Goal: Find specific page/section: Find specific page/section

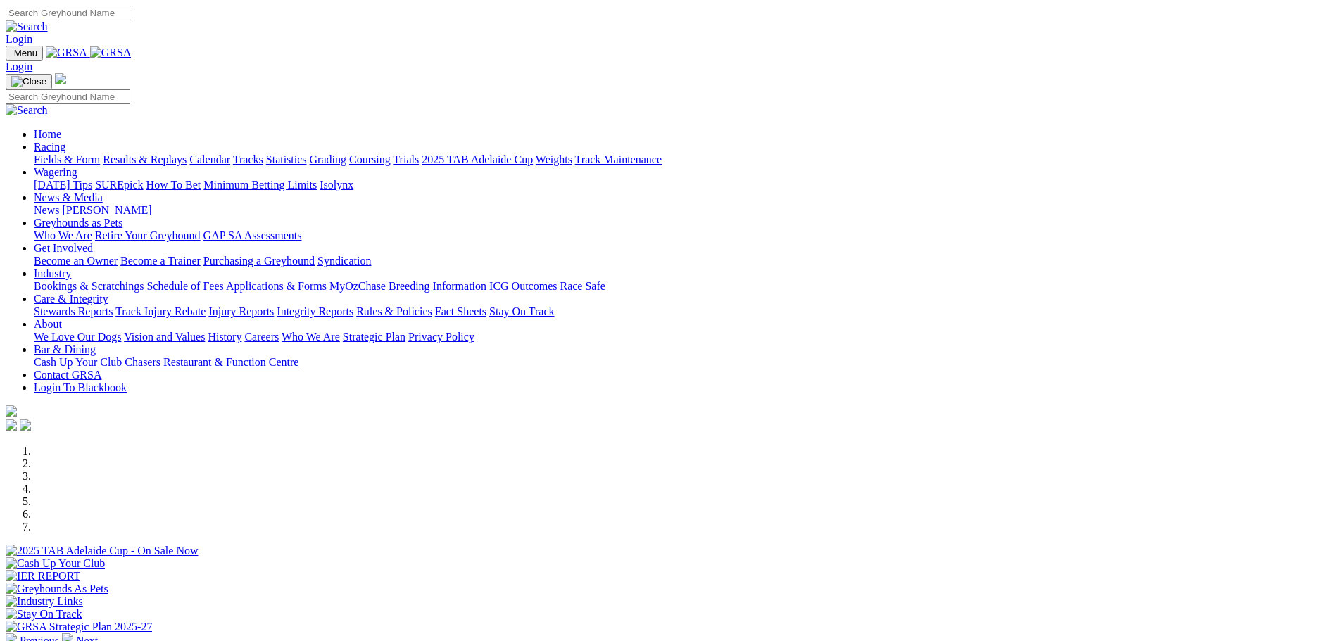
scroll to position [493, 0]
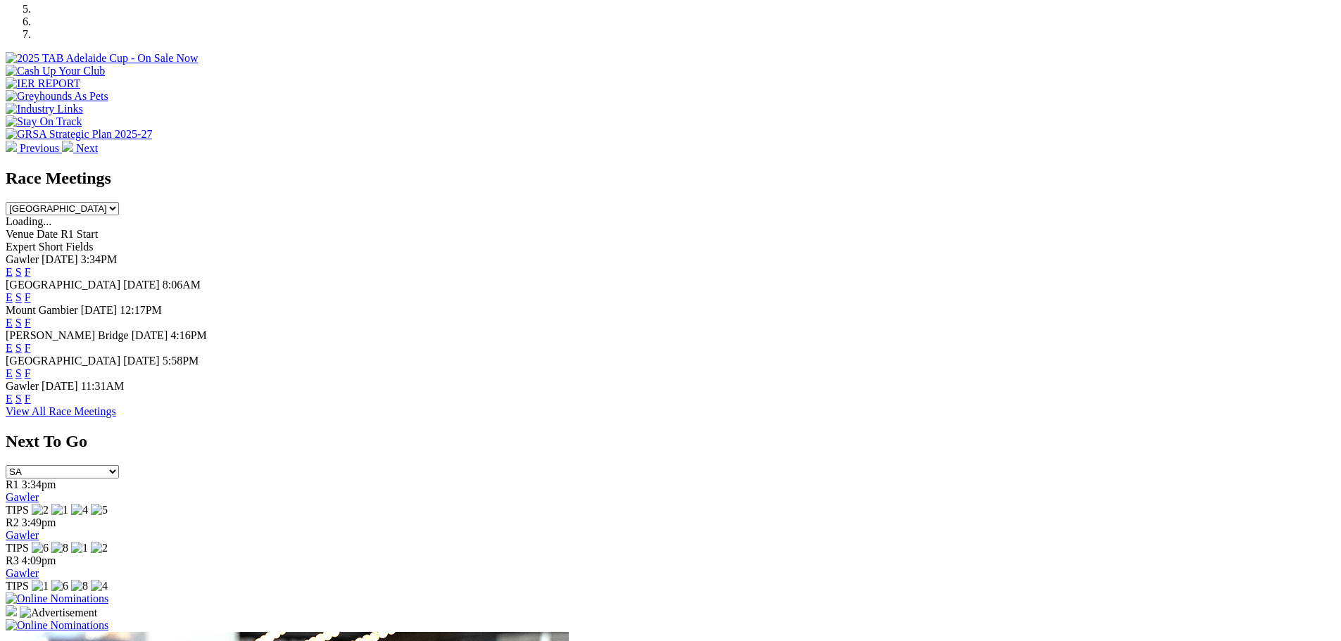
click at [31, 367] on link "F" at bounding box center [28, 373] width 6 height 12
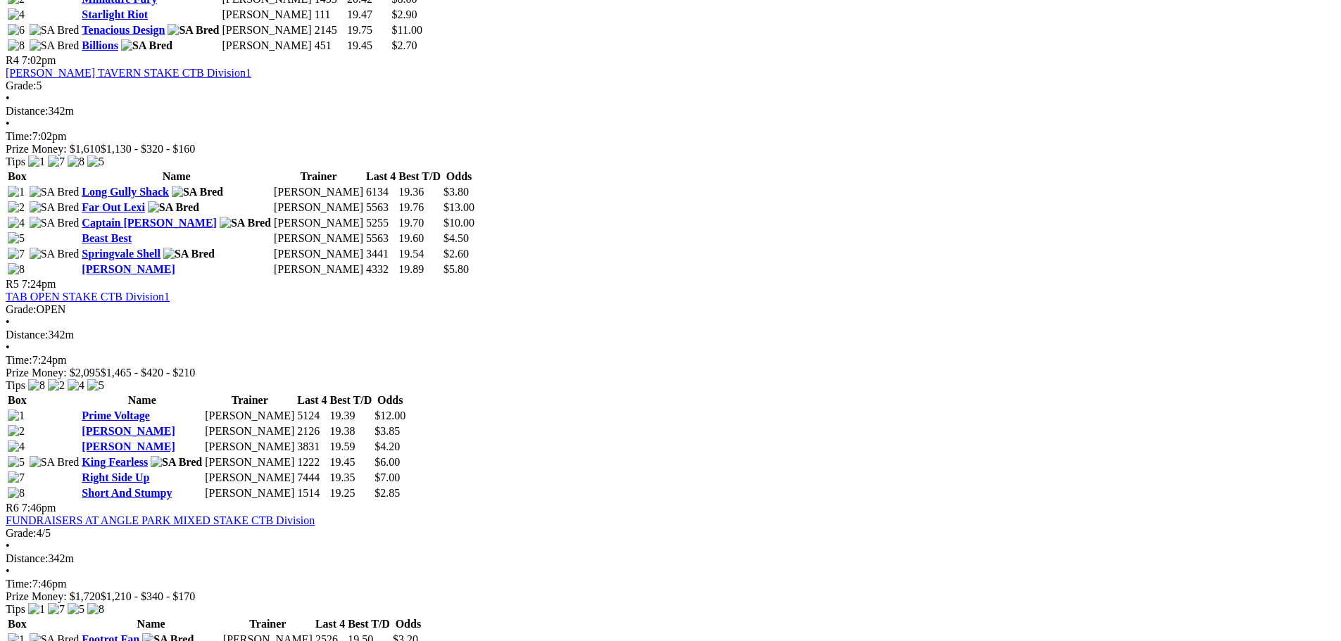
scroll to position [1267, 0]
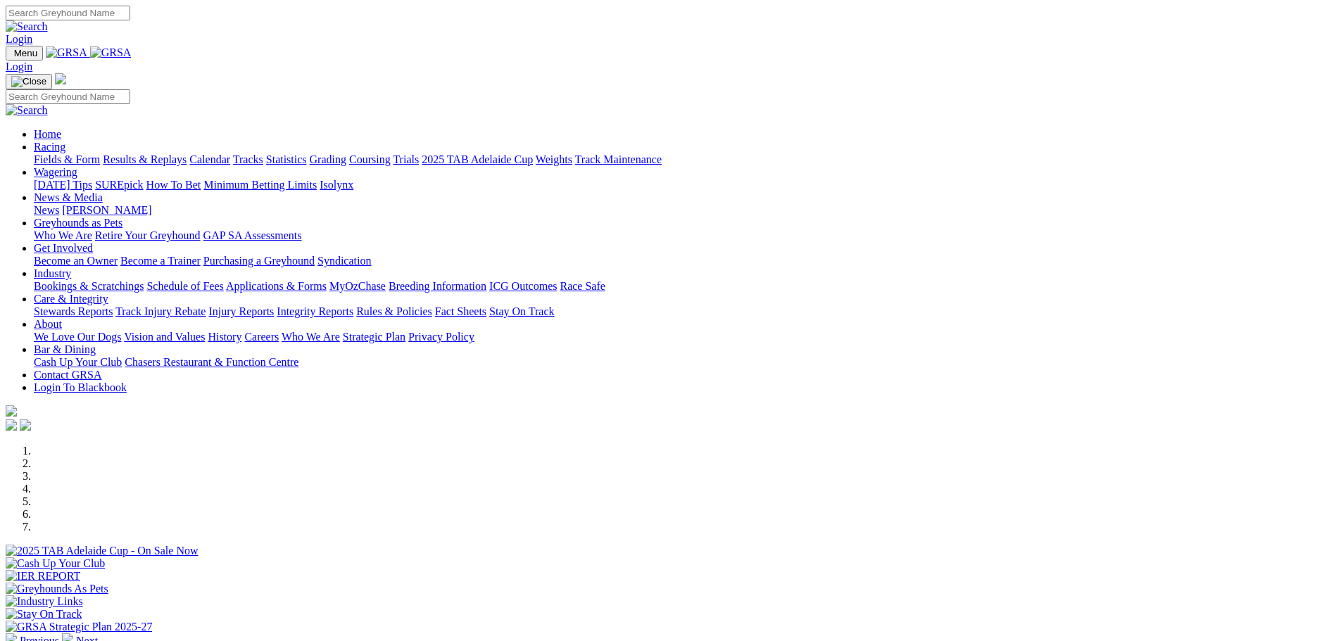
scroll to position [493, 0]
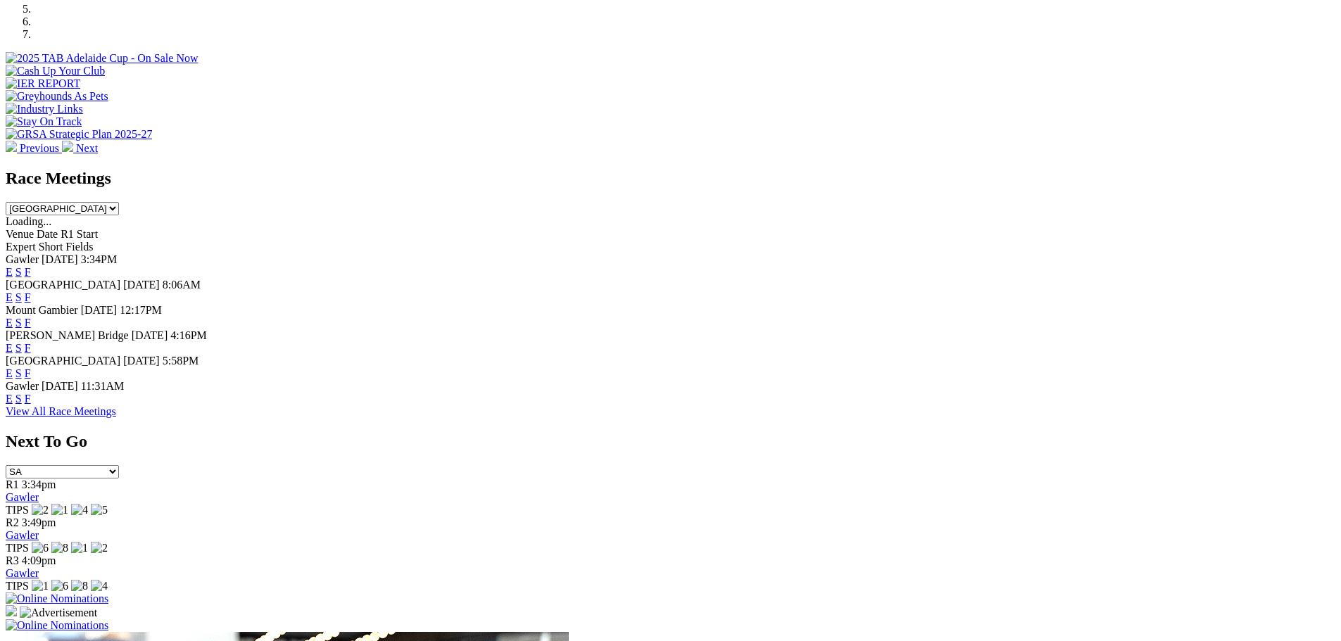
click at [31, 405] on link "F" at bounding box center [28, 399] width 6 height 12
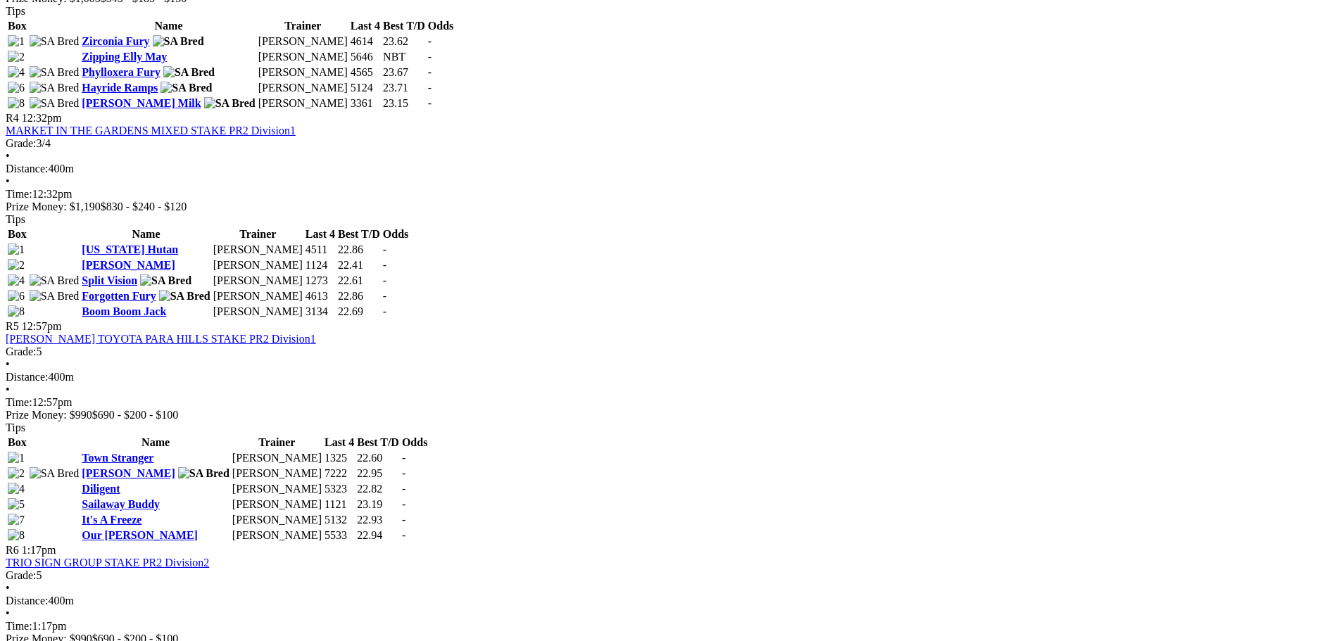
scroll to position [1056, 0]
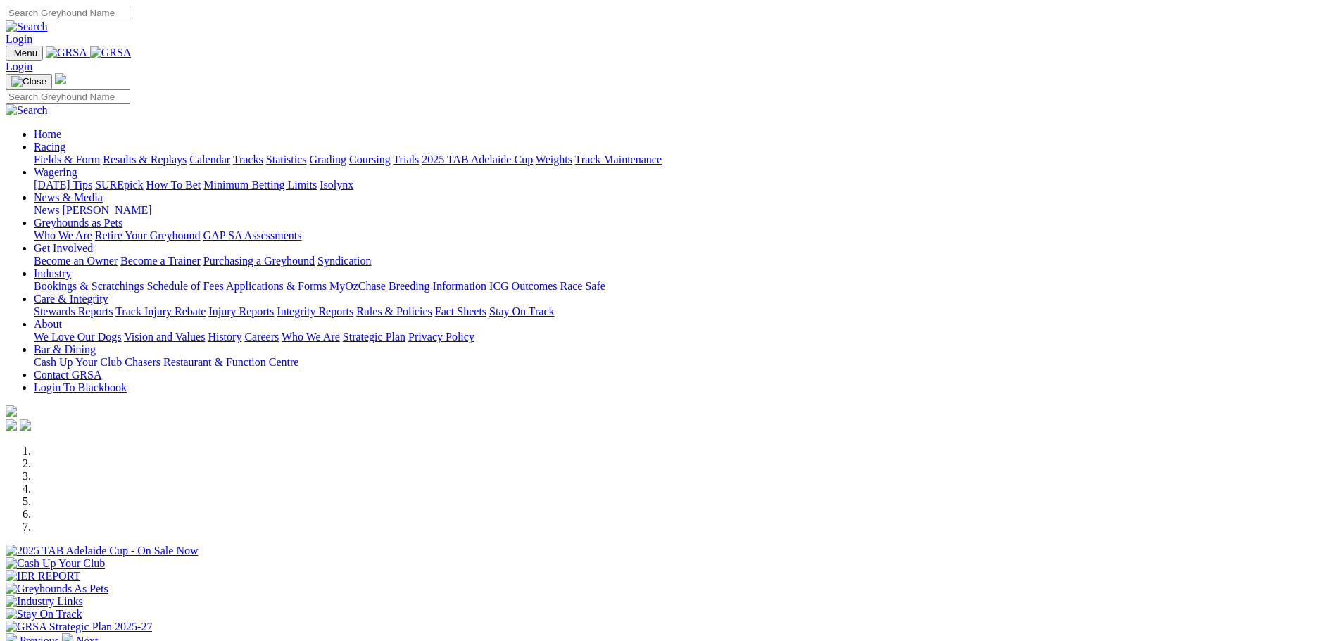
scroll to position [493, 0]
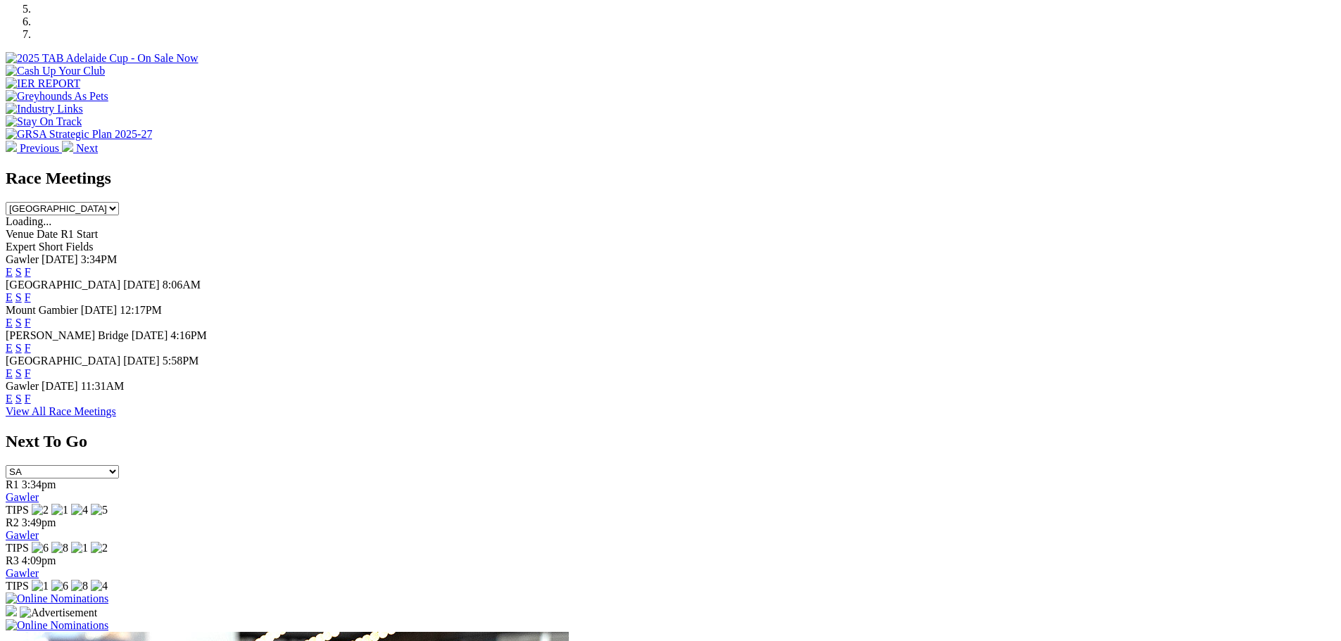
click at [31, 342] on link "F" at bounding box center [28, 348] width 6 height 12
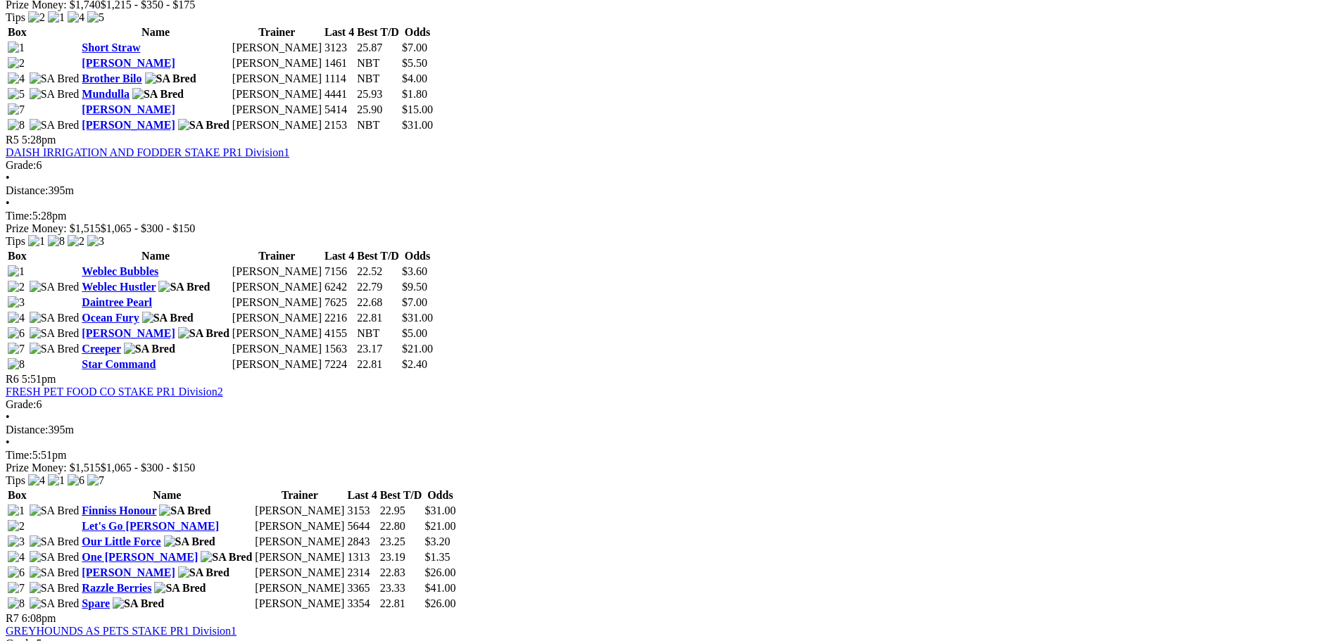
scroll to position [1830, 0]
